Goal: Task Accomplishment & Management: Use online tool/utility

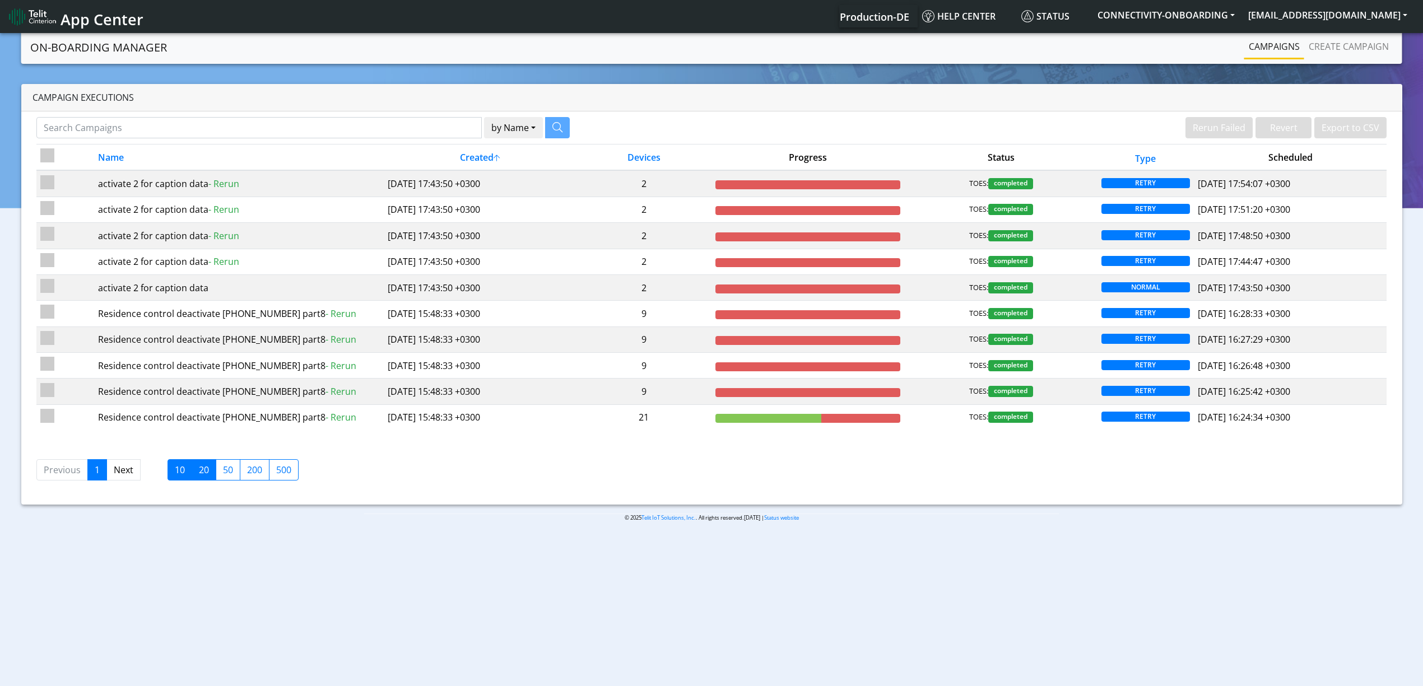
click at [204, 477] on label "20" at bounding box center [204, 470] width 25 height 21
click at [204, 471] on input "20" at bounding box center [202, 466] width 7 height 7
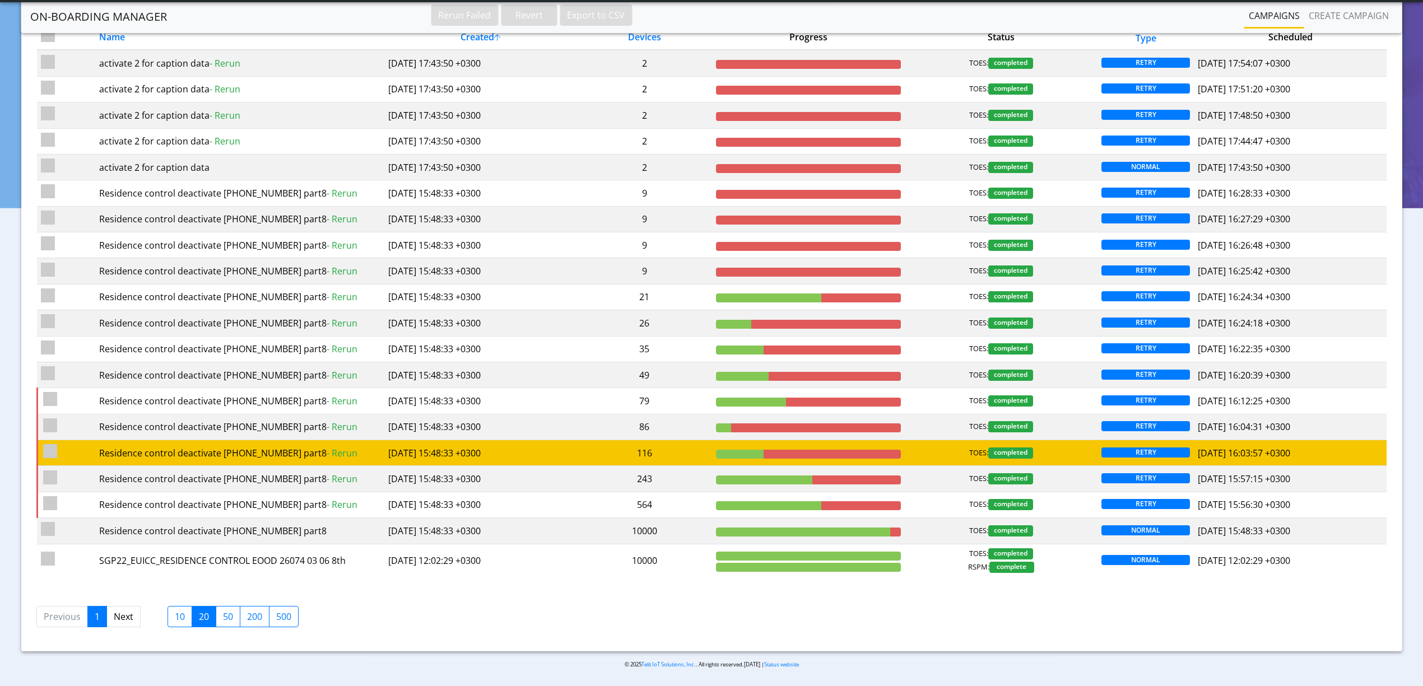
scroll to position [101, 0]
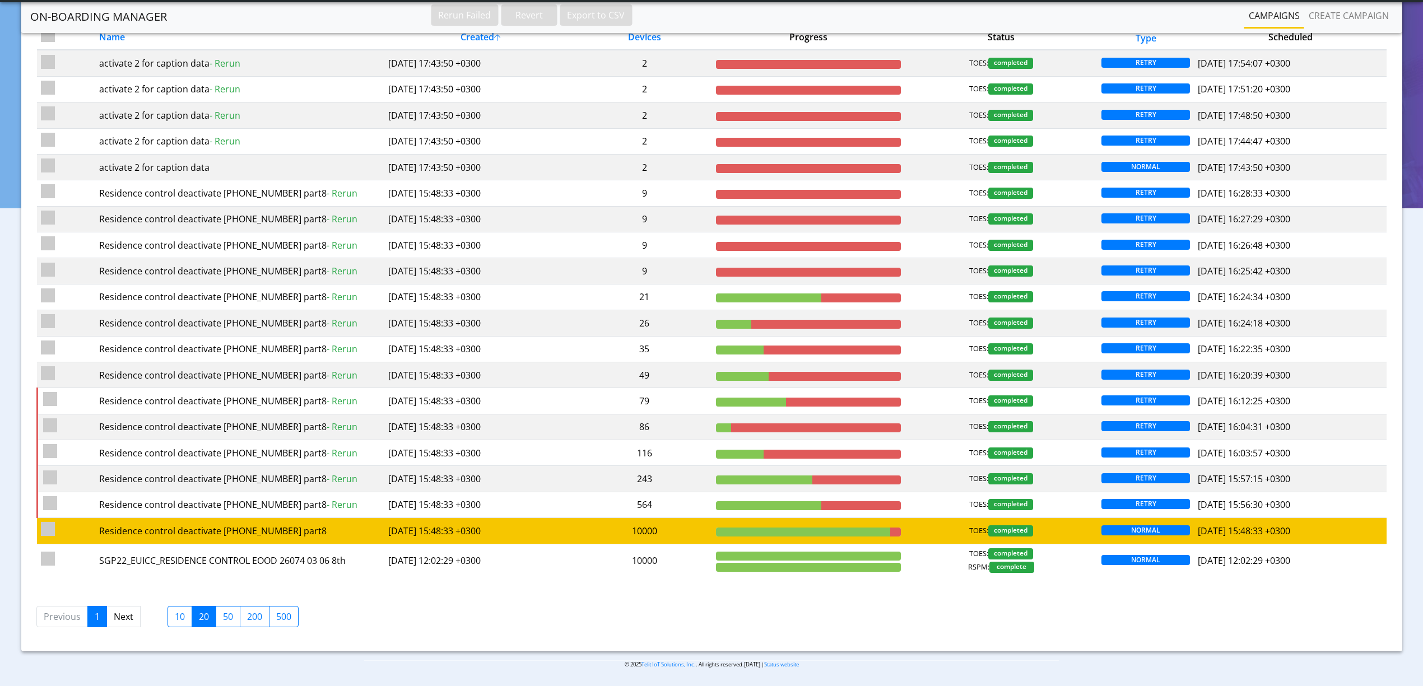
click at [643, 539] on td "10000" at bounding box center [644, 531] width 135 height 26
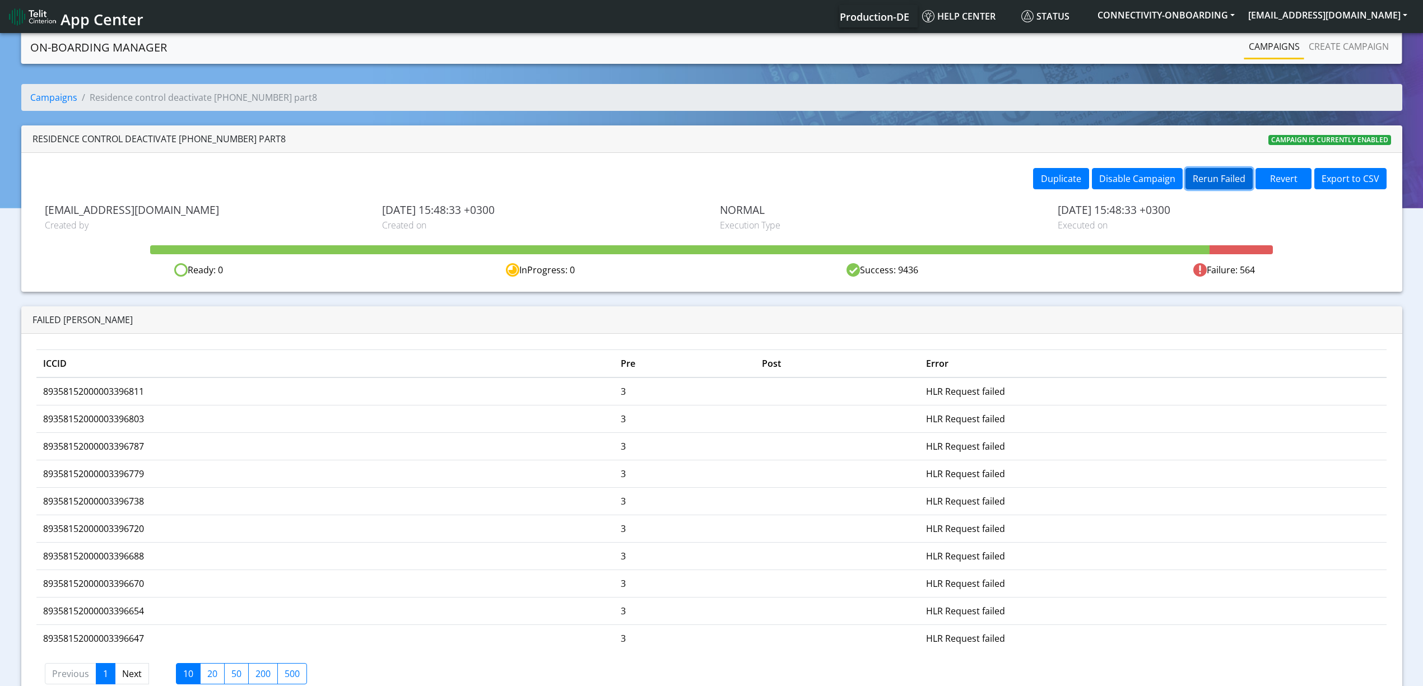
click at [1220, 180] on button "Rerun Failed" at bounding box center [1219, 178] width 67 height 21
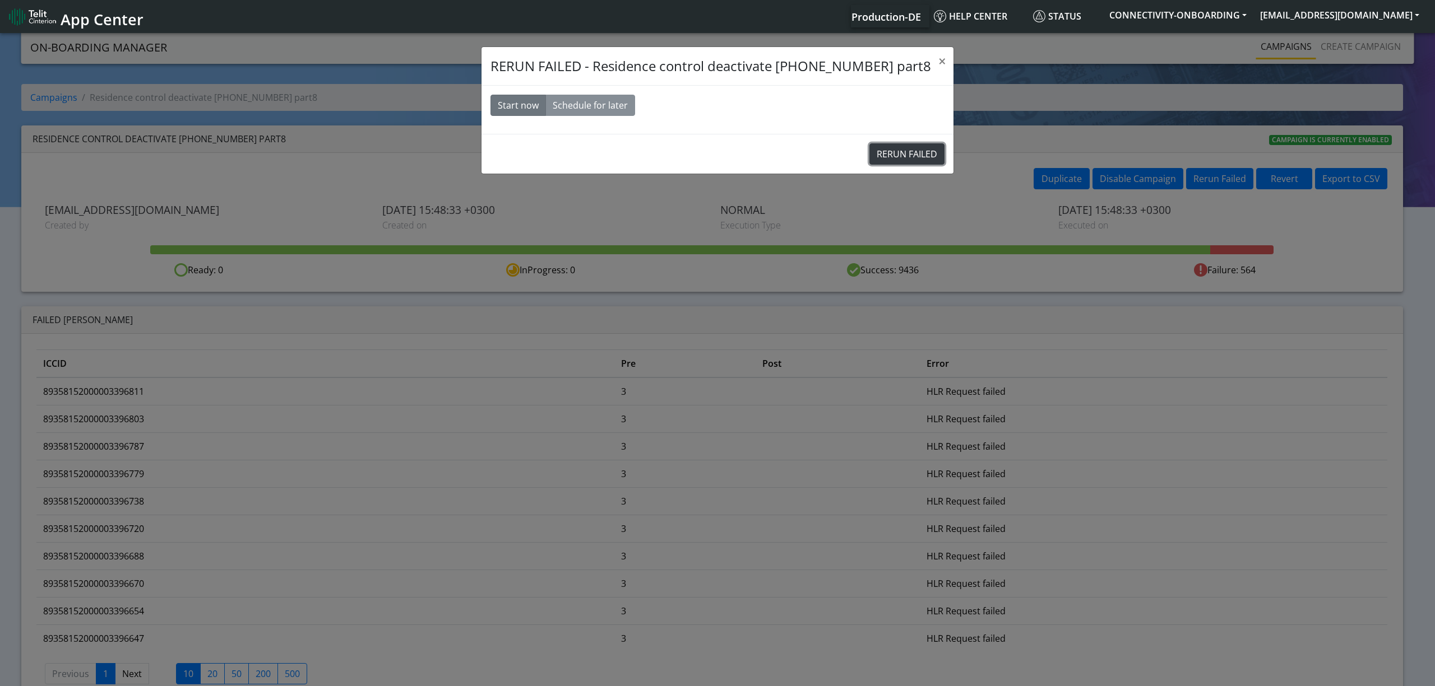
click at [870, 149] on button "RERUN FAILED" at bounding box center [906, 153] width 75 height 21
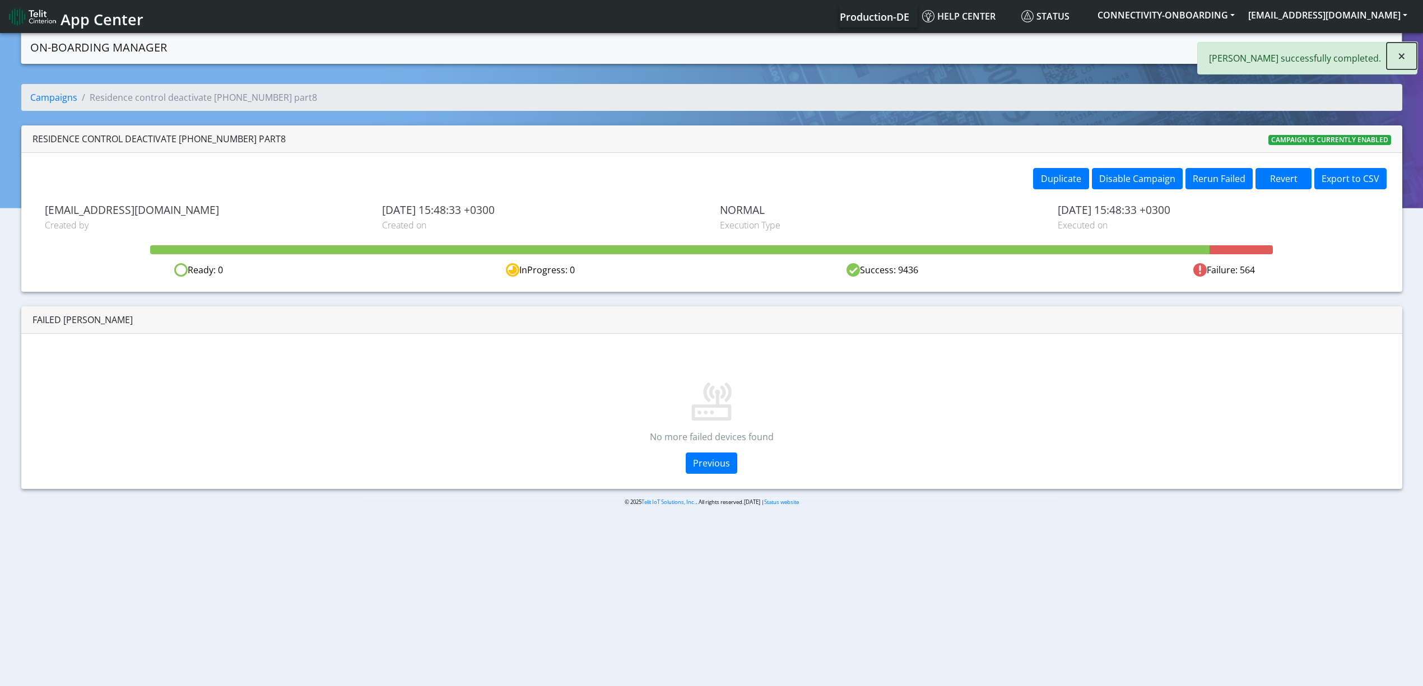
click at [1405, 59] on span "×" at bounding box center [1402, 56] width 8 height 18
click at [1272, 43] on link "Campaigns" at bounding box center [1275, 46] width 60 height 22
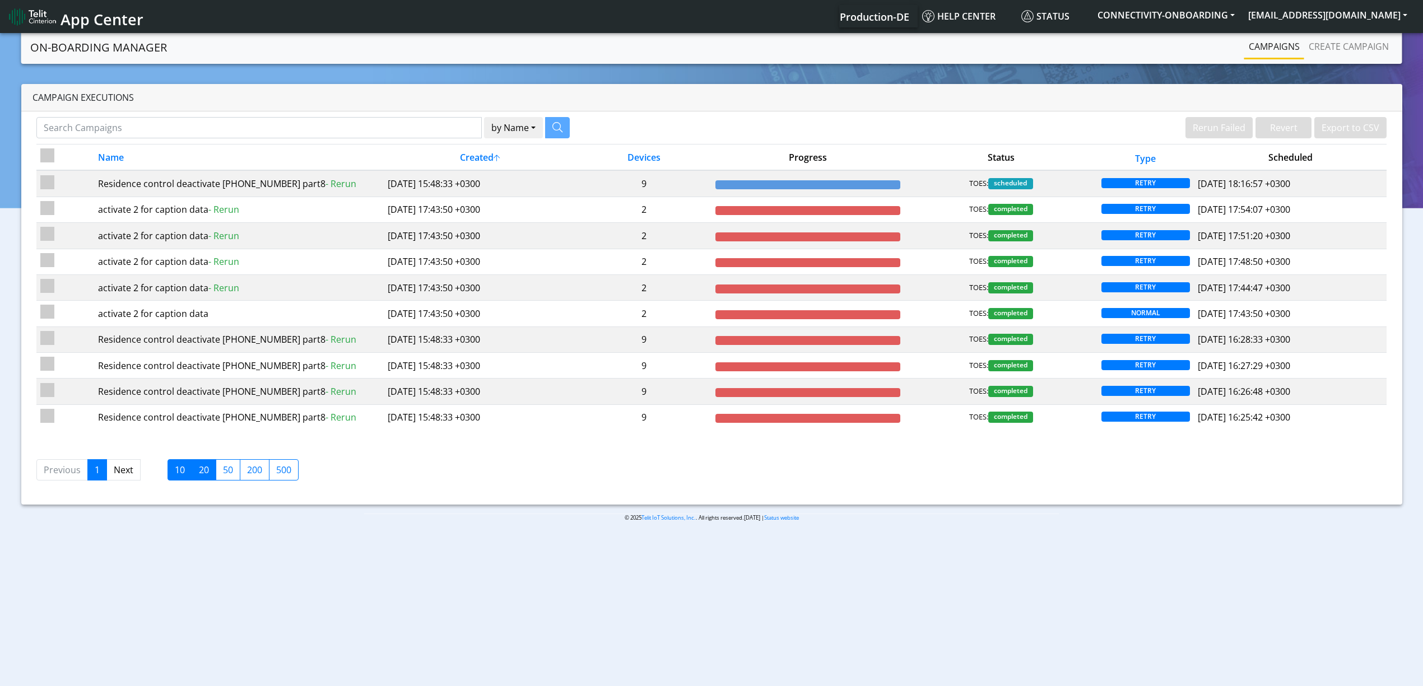
click at [201, 481] on label "20" at bounding box center [204, 470] width 25 height 21
click at [201, 471] on input "20" at bounding box center [202, 466] width 7 height 7
